Goal: Transaction & Acquisition: Download file/media

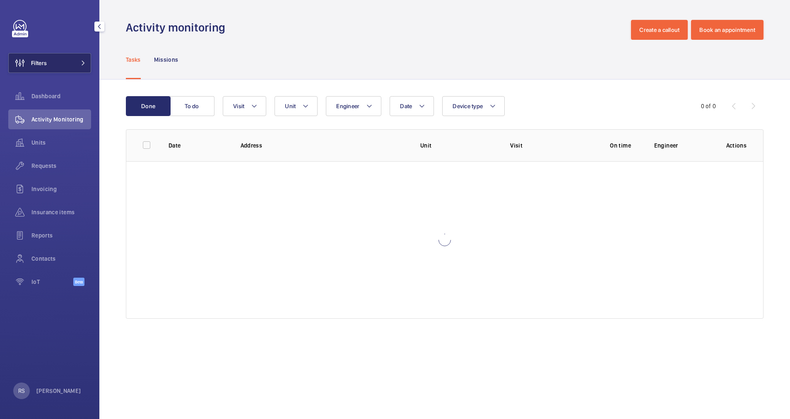
click at [82, 63] on mat-icon at bounding box center [83, 62] width 5 height 5
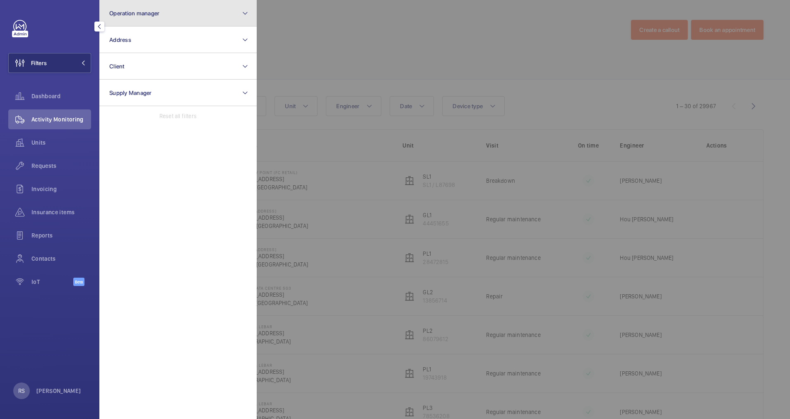
click at [147, 12] on span "Operation manager" at bounding box center [134, 13] width 50 height 7
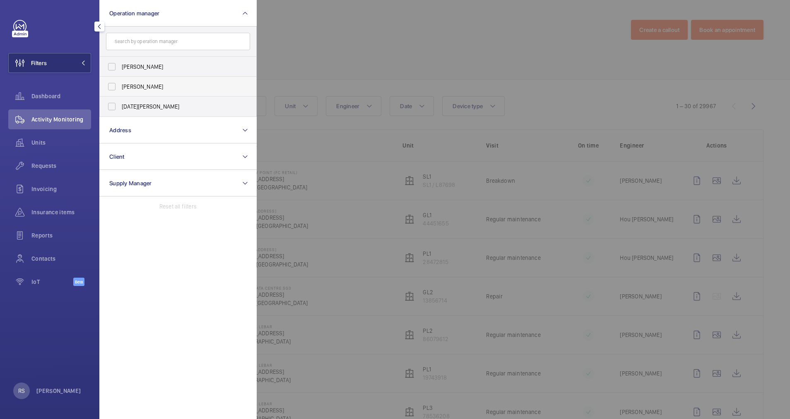
click at [142, 89] on span "[PERSON_NAME]" at bounding box center [179, 86] width 114 height 8
click at [120, 89] on input "[PERSON_NAME]" at bounding box center [112, 86] width 17 height 17
checkbox input "true"
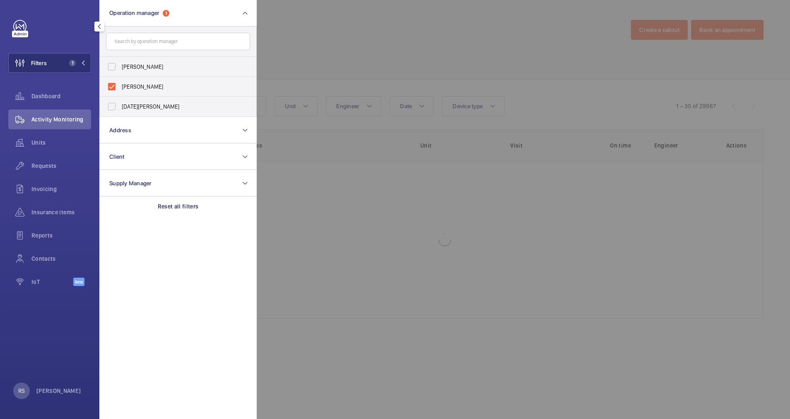
click at [273, 47] on div at bounding box center [652, 209] width 790 height 419
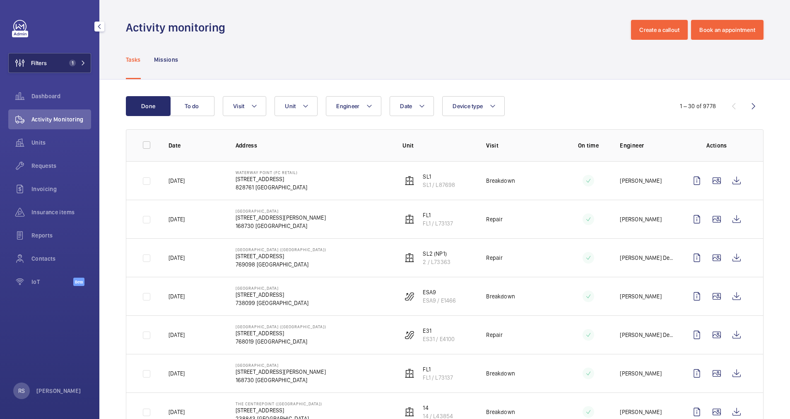
click at [88, 65] on button "Filters 1" at bounding box center [49, 63] width 83 height 20
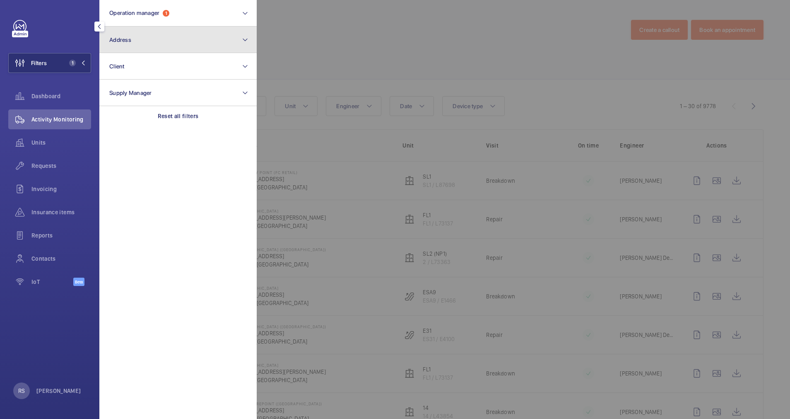
click at [147, 51] on button "Address" at bounding box center [177, 40] width 157 height 27
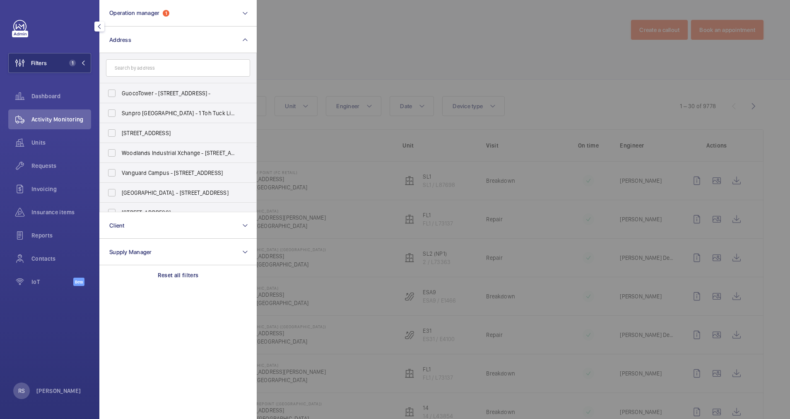
click at [142, 74] on input "text" at bounding box center [178, 67] width 144 height 17
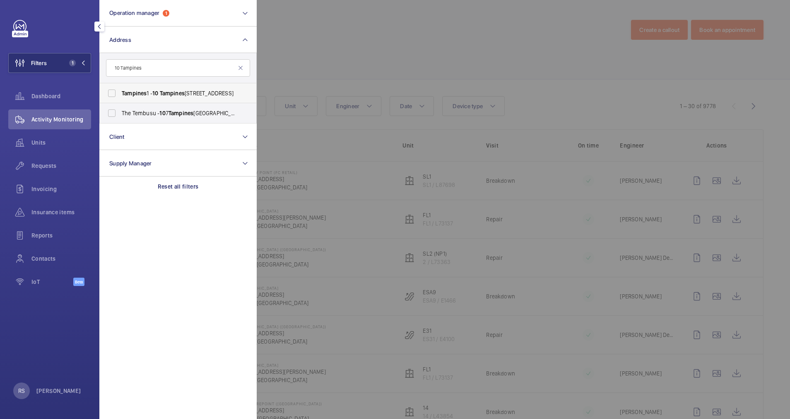
type input "10 Tampines"
click at [133, 91] on span "Tampines" at bounding box center [134, 93] width 25 height 7
click at [120, 91] on input "Tampines [STREET_ADDRESS]" at bounding box center [112, 93] width 17 height 17
checkbox input "true"
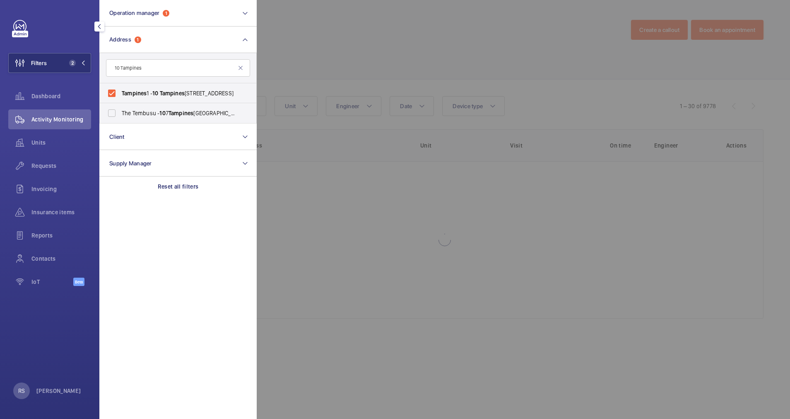
click at [303, 48] on div at bounding box center [652, 209] width 790 height 419
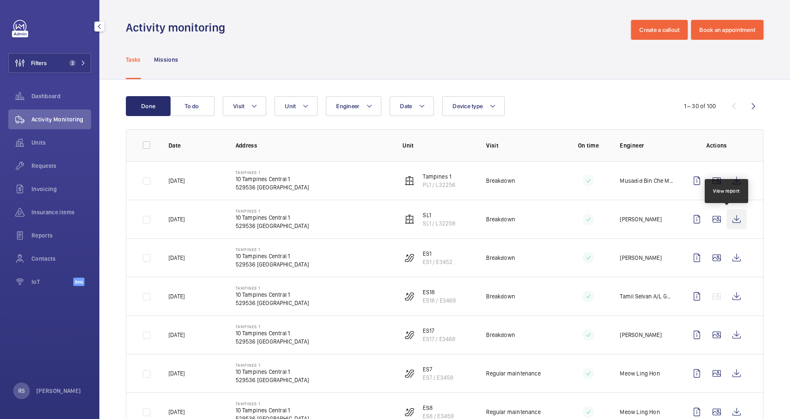
click at [730, 218] on wm-front-icon-button at bounding box center [737, 219] width 20 height 20
click at [727, 219] on wm-front-icon-button at bounding box center [737, 219] width 20 height 20
